Goal: Information Seeking & Learning: Learn about a topic

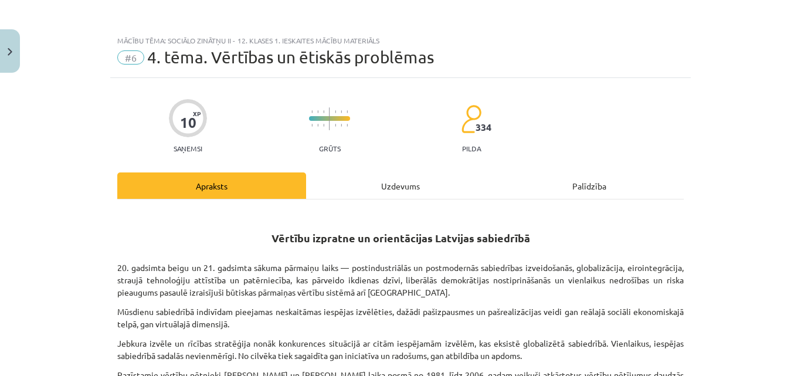
scroll to position [661, 0]
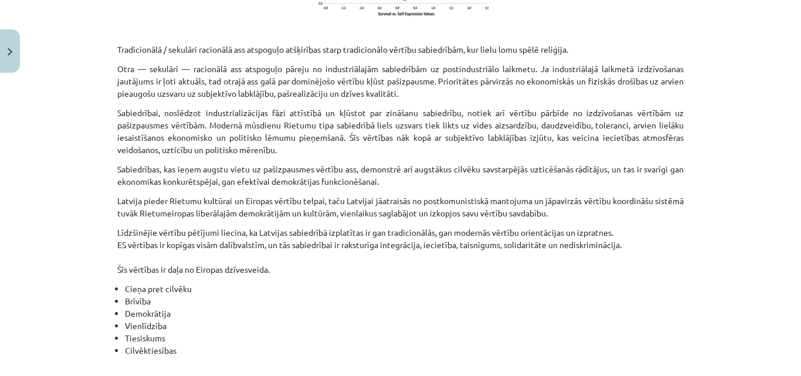
click at [143, 348] on div "Vērtību izpratne un orientācijas Latvijas sabiedrībā 20. gadsimta beigu un 21. …" at bounding box center [400, 199] width 566 height 1300
click at [142, 344] on div "Vērtību izpratne un orientācijas Latvijas sabiedrībā 20. gadsimta beigu un 21. …" at bounding box center [400, 199] width 566 height 1300
click at [573, 307] on li "Demokrātija" at bounding box center [404, 313] width 559 height 12
click at [404, 332] on li "Tiesiskums" at bounding box center [404, 338] width 559 height 12
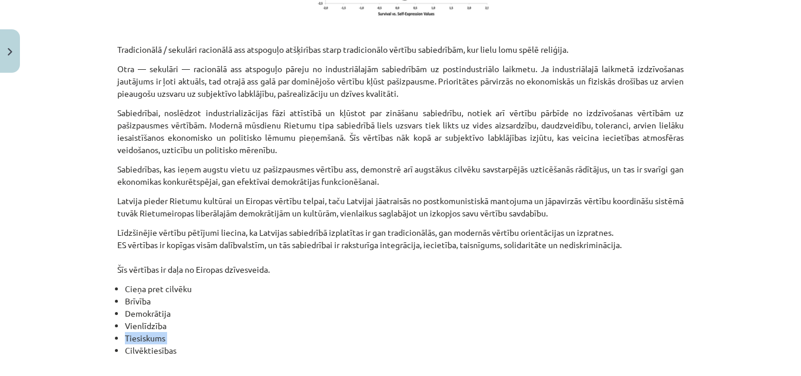
click at [404, 332] on li "Tiesiskums" at bounding box center [404, 338] width 559 height 12
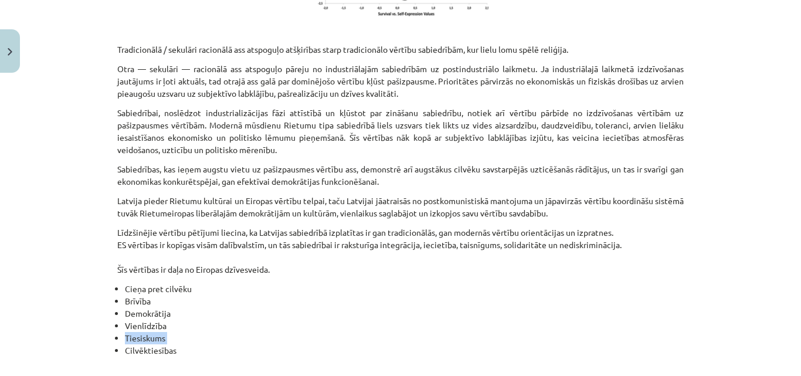
click at [404, 332] on li "Tiesiskums" at bounding box center [404, 338] width 559 height 12
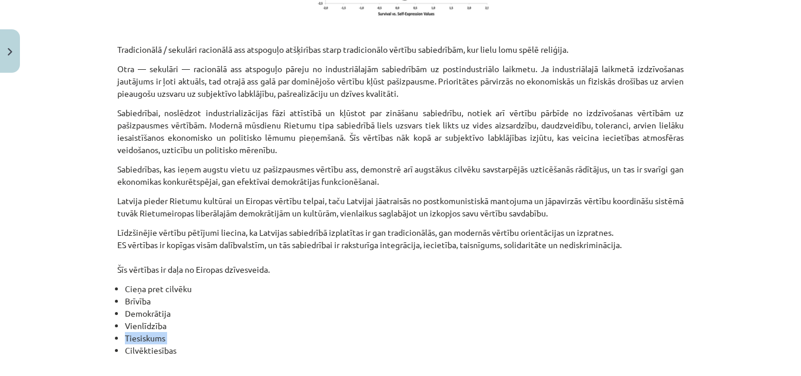
click at [404, 332] on li "Tiesiskums" at bounding box center [404, 338] width 559 height 12
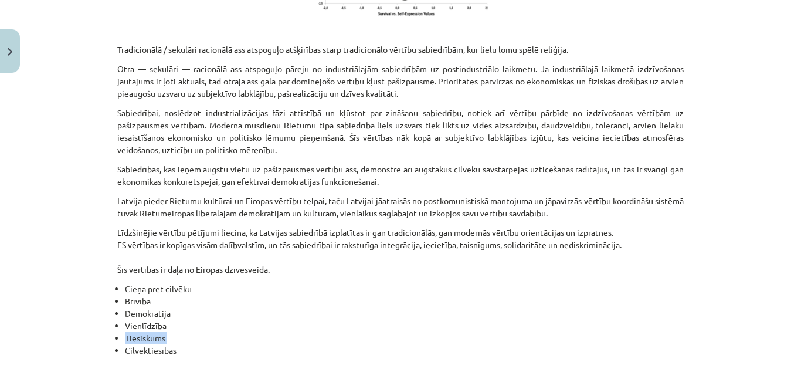
click at [404, 332] on li "Tiesiskums" at bounding box center [404, 338] width 559 height 12
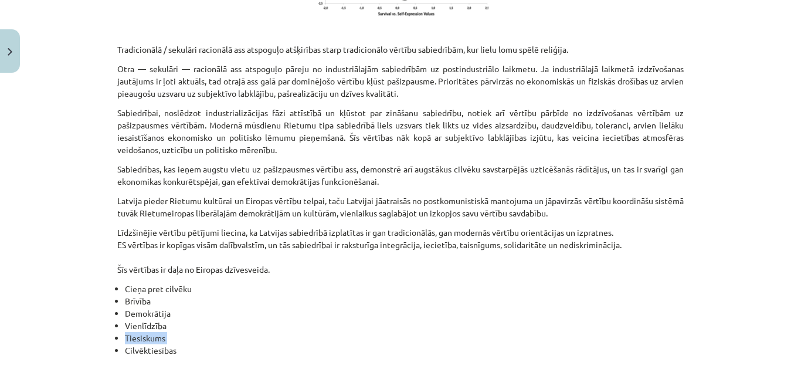
click at [404, 332] on li "Tiesiskums" at bounding box center [404, 338] width 559 height 12
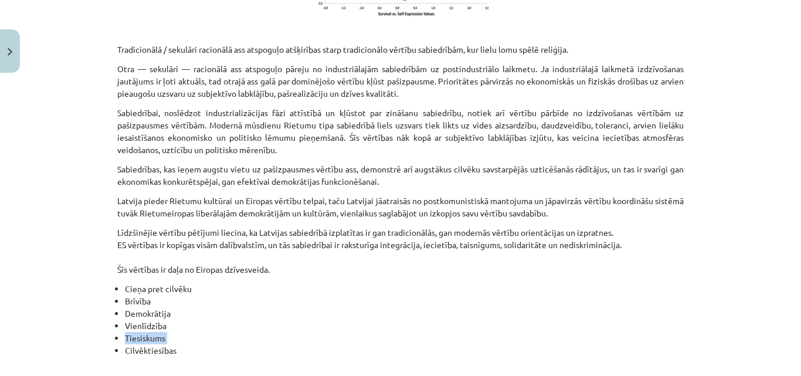
click at [404, 332] on li "Tiesiskums" at bounding box center [404, 338] width 559 height 12
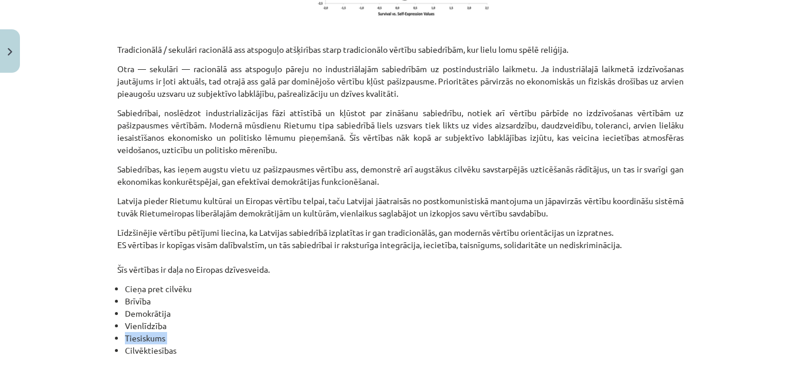
click at [404, 332] on li "Tiesiskums" at bounding box center [404, 338] width 559 height 12
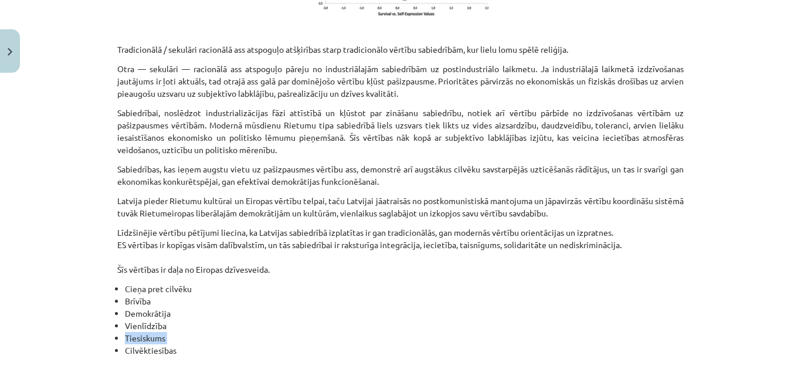
click at [404, 332] on li "Tiesiskums" at bounding box center [404, 338] width 559 height 12
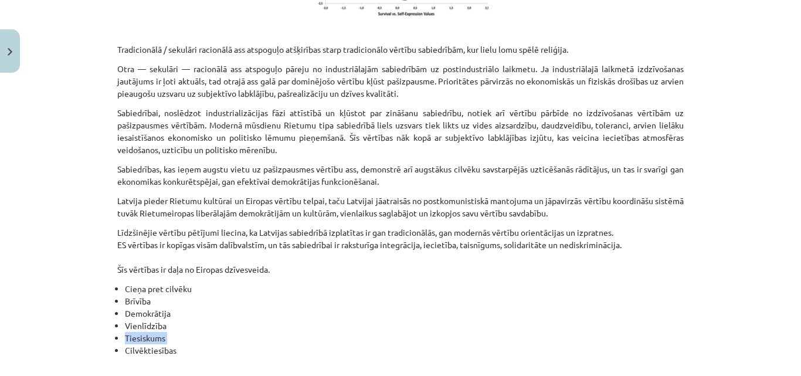
click at [404, 332] on li "Tiesiskums" at bounding box center [404, 338] width 559 height 12
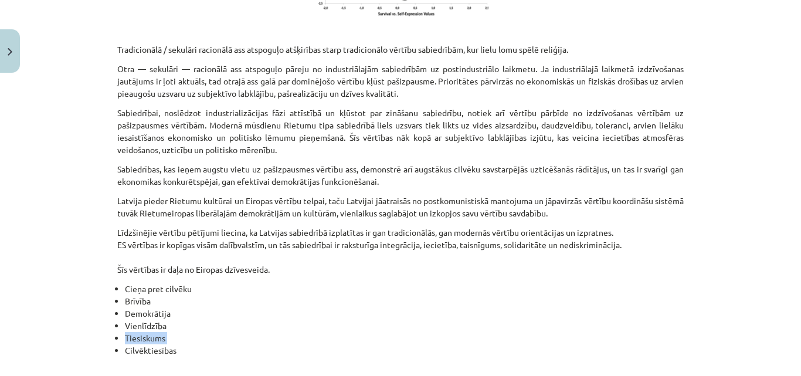
click at [404, 332] on li "Tiesiskums" at bounding box center [404, 338] width 559 height 12
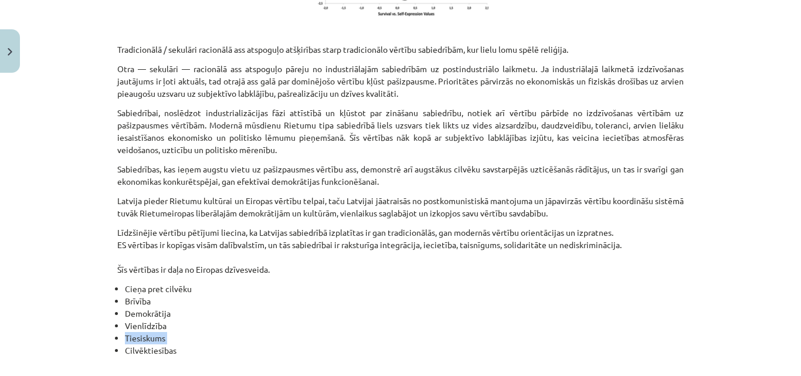
click at [404, 332] on li "Tiesiskums" at bounding box center [404, 338] width 559 height 12
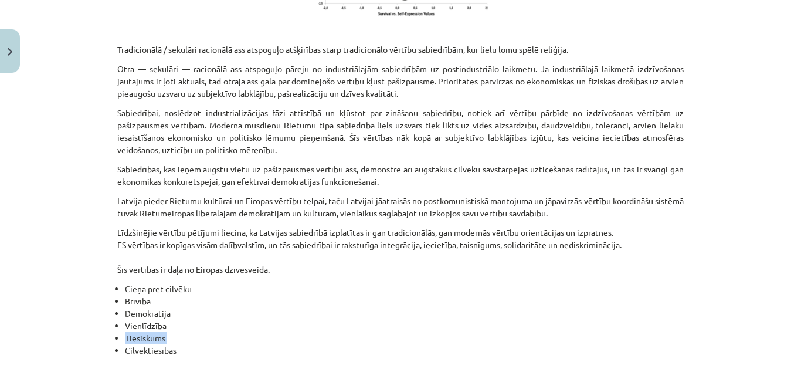
click at [404, 332] on li "Tiesiskums" at bounding box center [404, 338] width 559 height 12
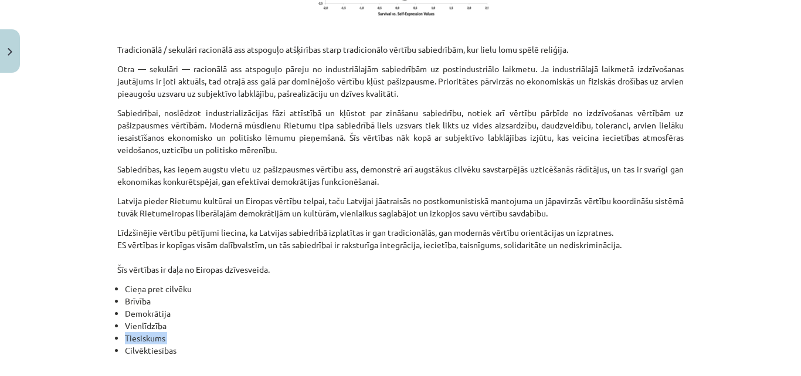
click at [404, 332] on li "Tiesiskums" at bounding box center [404, 338] width 559 height 12
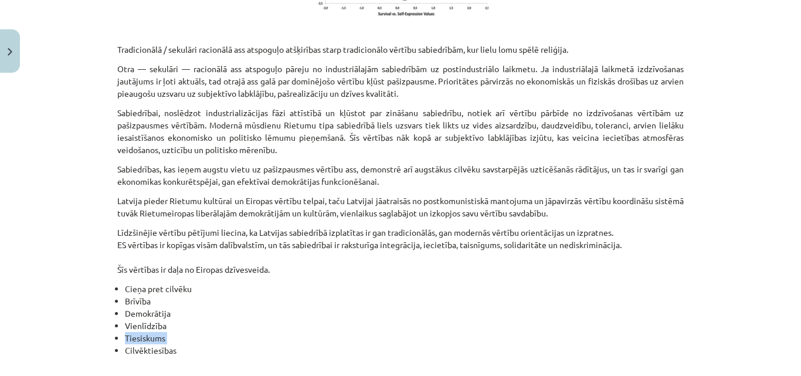
click at [404, 332] on li "Tiesiskums" at bounding box center [404, 338] width 559 height 12
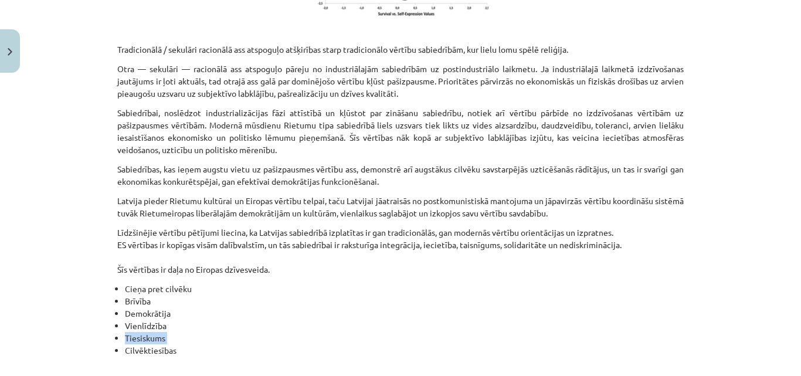
click at [404, 332] on li "Tiesiskums" at bounding box center [404, 338] width 559 height 12
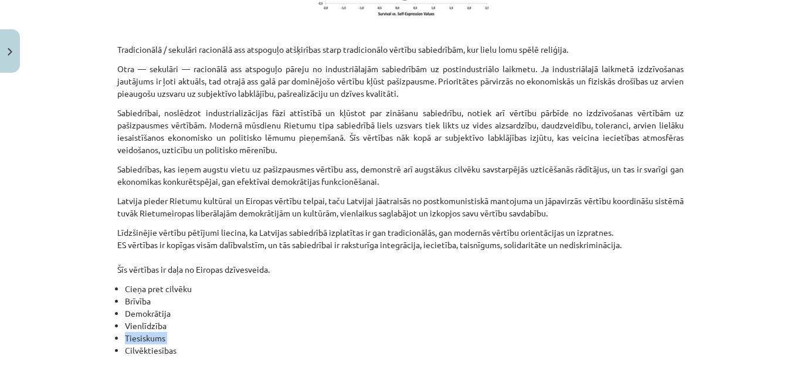
click at [404, 332] on li "Tiesiskums" at bounding box center [404, 338] width 559 height 12
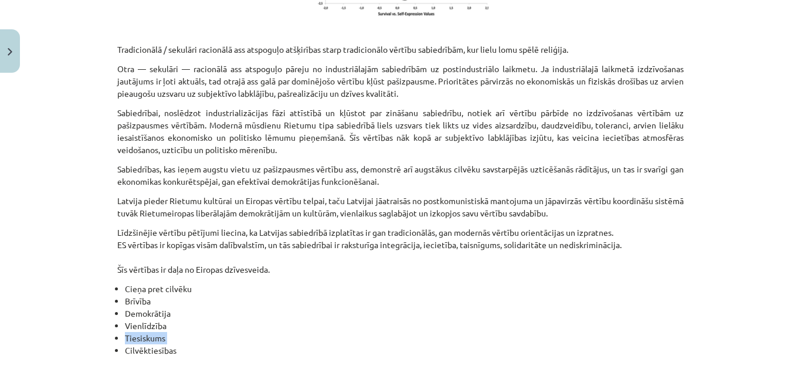
click at [404, 332] on li "Tiesiskums" at bounding box center [404, 338] width 559 height 12
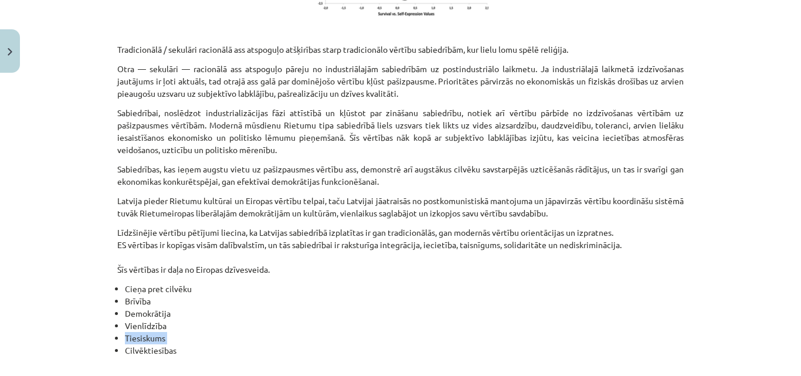
click at [404, 332] on li "Tiesiskums" at bounding box center [404, 338] width 559 height 12
drag, startPoint x: 576, startPoint y: 83, endPoint x: 661, endPoint y: 0, distance: 119.0
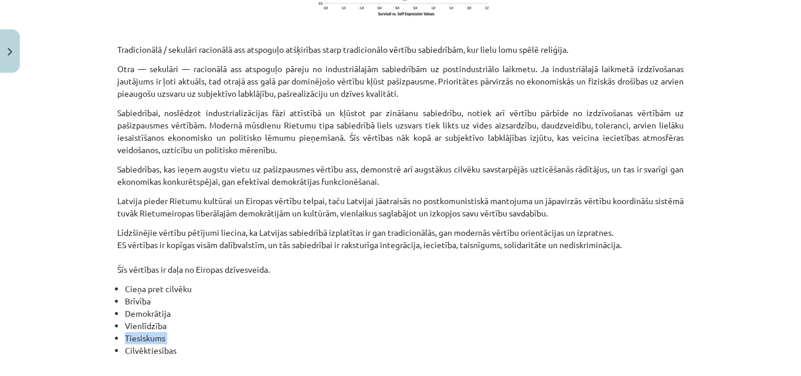
click at [632, 23] on div "Vērtību izpratne un orientācijas Latvijas sabiedrībā 20. gadsimta beigu un 21. …" at bounding box center [400, 199] width 566 height 1300
click at [412, 332] on li "Tiesiskums" at bounding box center [404, 338] width 559 height 12
click at [683, 317] on div "10 XP Saņemsi Grūts 334 pilda Apraksts Uzdevums Palīdzība Vērtību izpratne un o…" at bounding box center [400, 210] width 580 height 1586
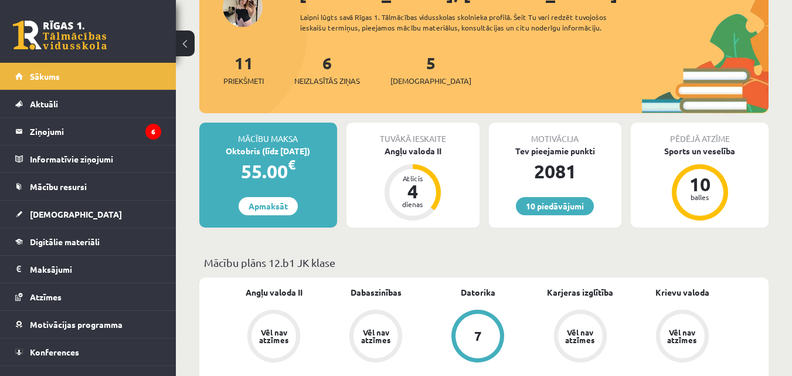
scroll to position [117, 0]
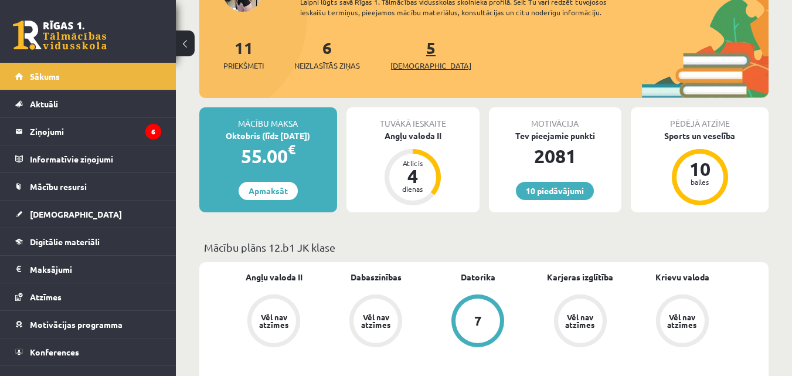
click at [416, 60] on span "[DEMOGRAPHIC_DATA]" at bounding box center [430, 66] width 81 height 12
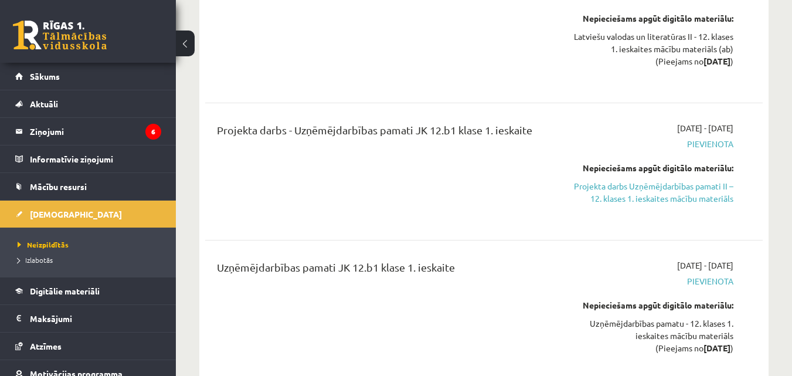
scroll to position [1055, 0]
drag, startPoint x: 280, startPoint y: 102, endPoint x: 300, endPoint y: 131, distance: 35.0
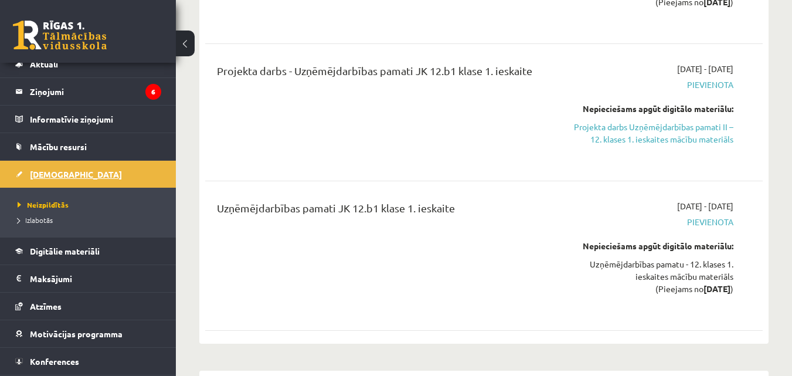
scroll to position [66, 0]
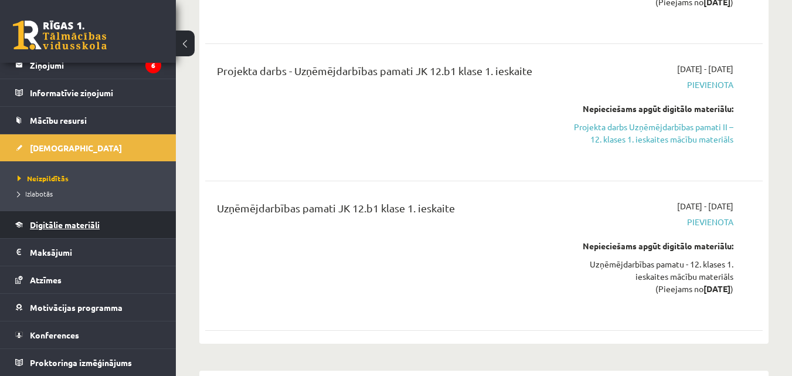
click at [72, 230] on link "Digitālie materiāli" at bounding box center [88, 224] width 146 height 27
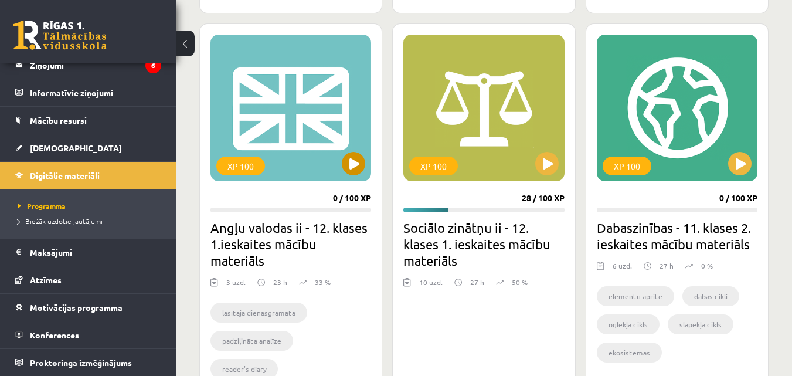
scroll to position [1759, 0]
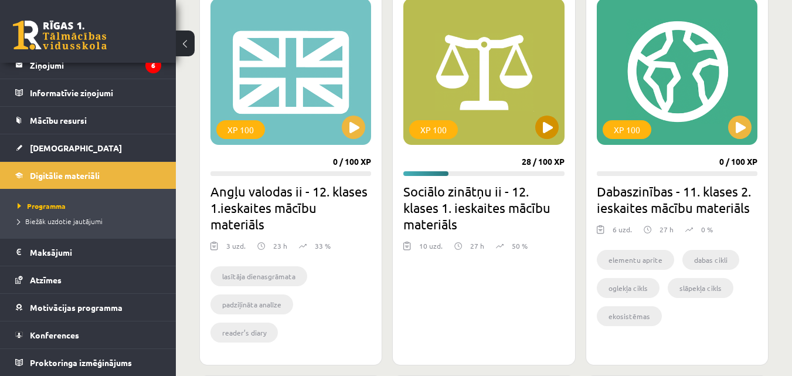
click at [478, 128] on div "XP 100" at bounding box center [483, 71] width 161 height 147
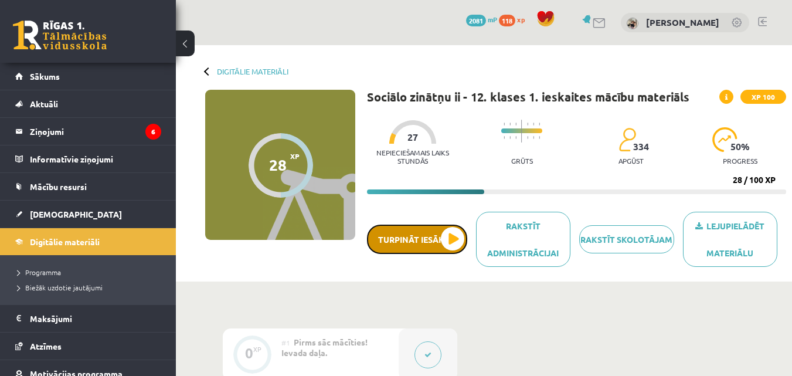
click at [424, 244] on button "Turpināt iesākto" at bounding box center [417, 239] width 100 height 29
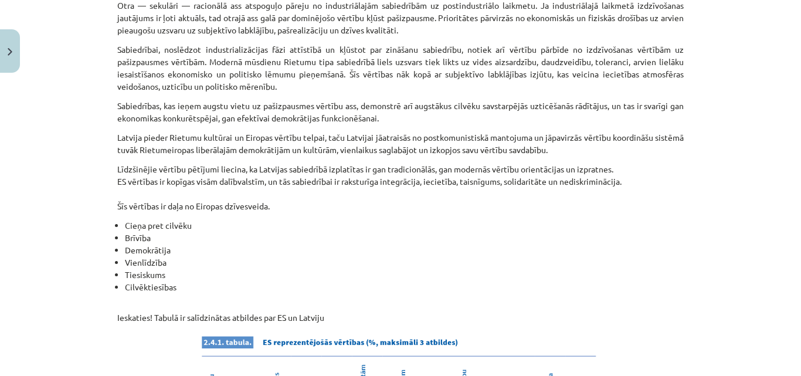
scroll to position [703, 0]
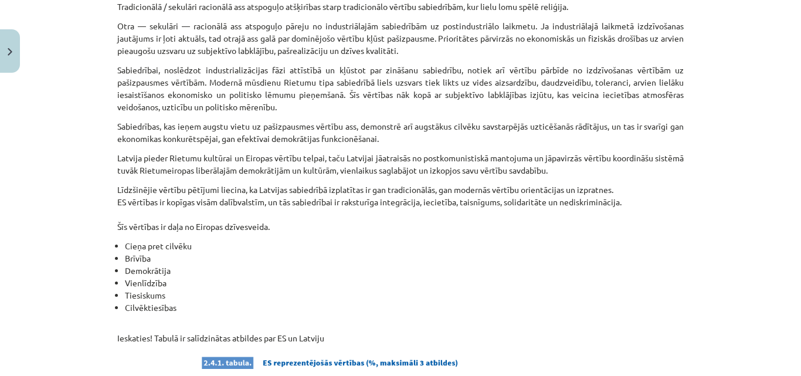
click at [388, 152] on p "Latvija pieder Rietumu kultūrai un Eiropas vērtību telpai, taču Latvijai jāatra…" at bounding box center [400, 164] width 566 height 25
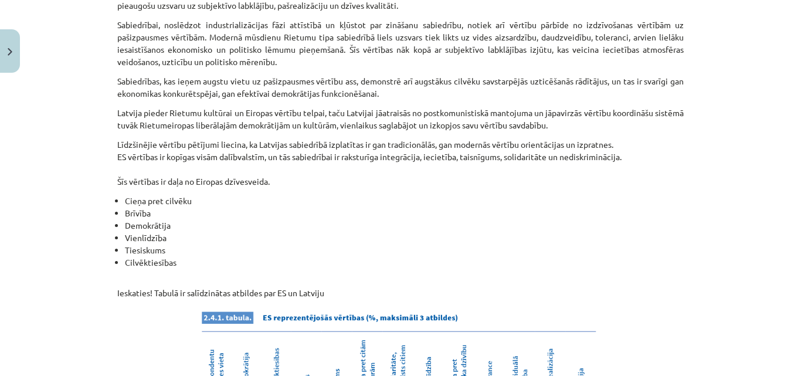
scroll to position [821, 0]
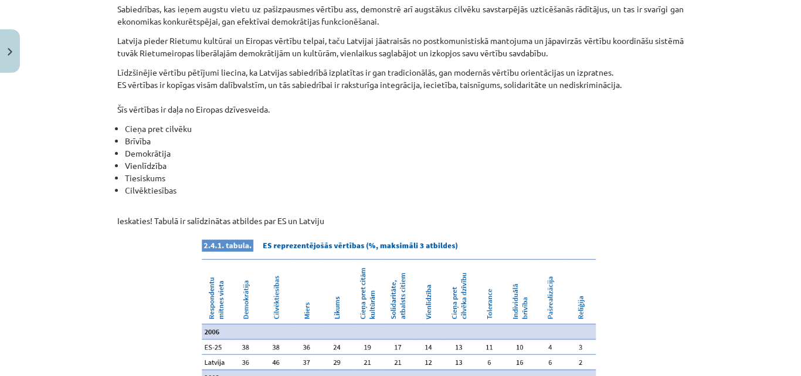
drag, startPoint x: 9, startPoint y: 101, endPoint x: 73, endPoint y: 44, distance: 85.5
click at [0, 124] on div "Mācību tēma: Sociālo zinātņu ii - 12. klases 1. ieskaites mācību materiāls #6 4…" at bounding box center [400, 188] width 801 height 376
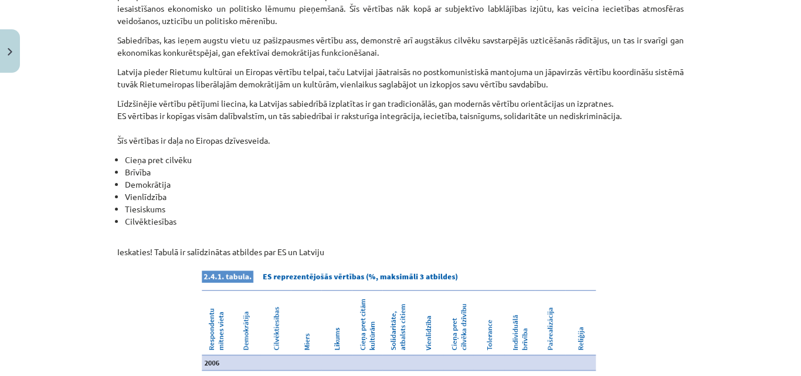
scroll to position [762, 0]
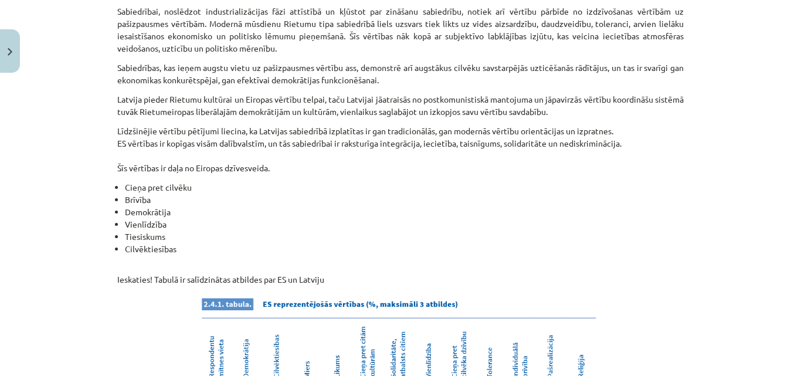
drag, startPoint x: 0, startPoint y: 127, endPoint x: 394, endPoint y: 27, distance: 406.4
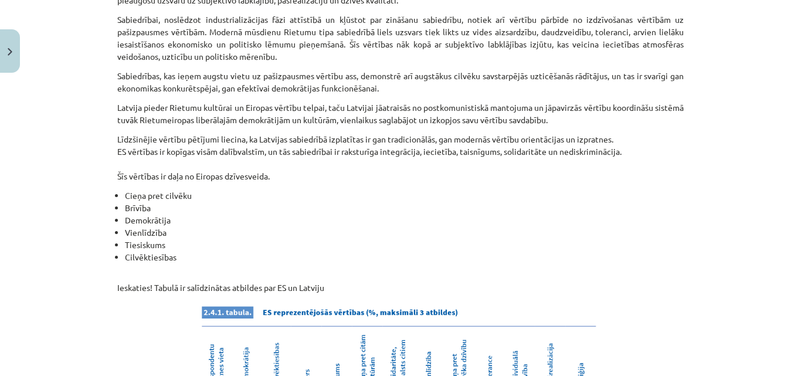
drag, startPoint x: 394, startPoint y: 27, endPoint x: 344, endPoint y: 134, distance: 118.5
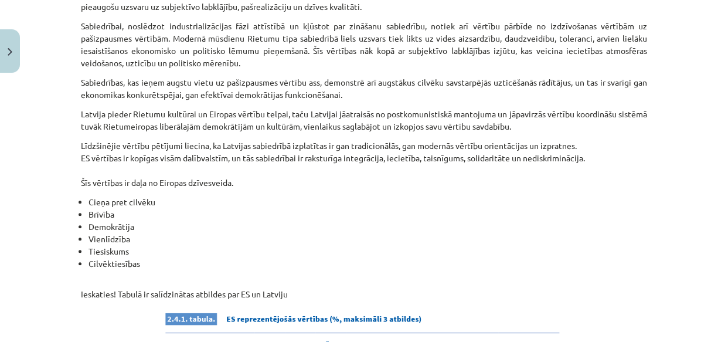
scroll to position [747, 0]
drag, startPoint x: 396, startPoint y: 49, endPoint x: 378, endPoint y: 61, distance: 21.5
click at [380, 59] on div "Vērtību izpratne un orientācijas Latvijas sabiedrībā 20. gadsimta beigu un 21. …" at bounding box center [364, 112] width 566 height 1300
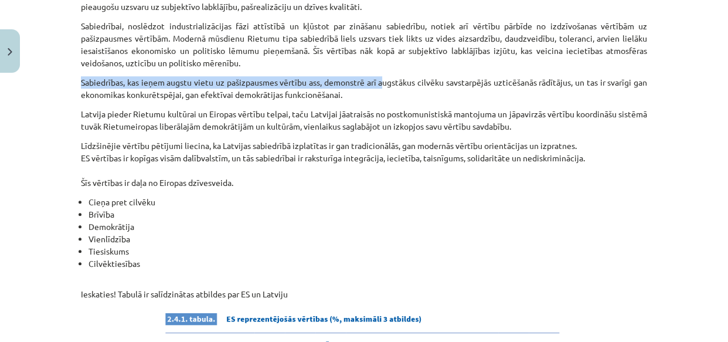
drag, startPoint x: 257, startPoint y: 8, endPoint x: 31, endPoint y: 186, distance: 288.0
